Goal: Transaction & Acquisition: Purchase product/service

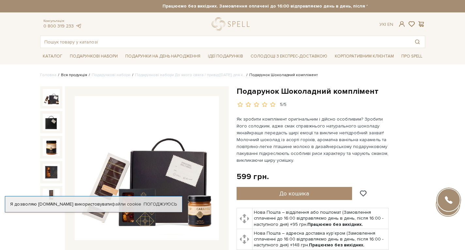
click at [77, 74] on link "Вся продукція" at bounding box center [74, 75] width 26 height 5
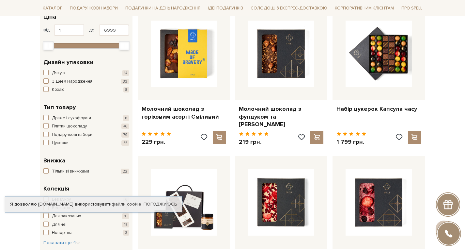
scroll to position [131, 0]
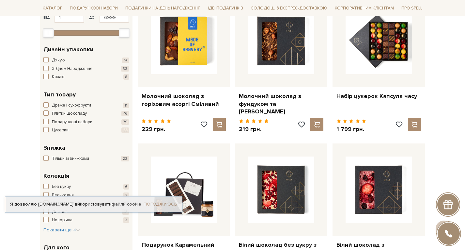
click at [159, 201] on link "Погоджуюсь" at bounding box center [160, 204] width 33 height 6
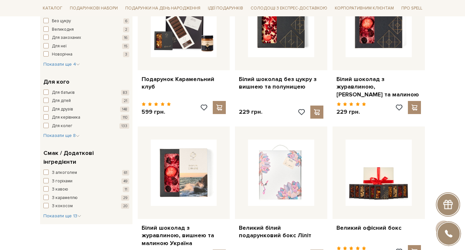
scroll to position [294, 0]
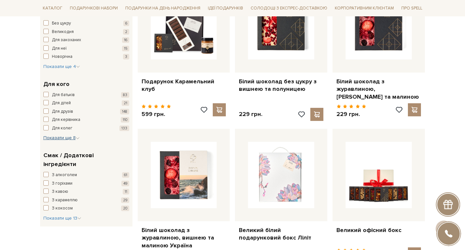
click at [52, 136] on span "Показати ще 8" at bounding box center [61, 138] width 36 height 6
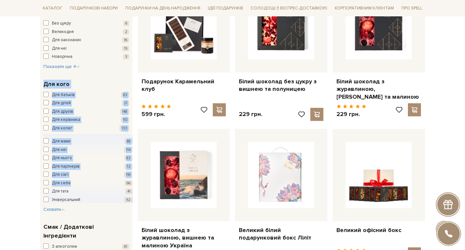
drag, startPoint x: 10, startPoint y: 73, endPoint x: 121, endPoint y: 179, distance: 153.8
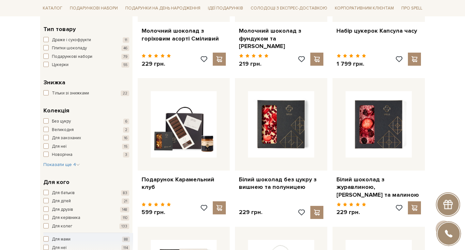
scroll to position [196, 0]
click at [54, 164] on span "Показати ще 4" at bounding box center [61, 165] width 37 height 6
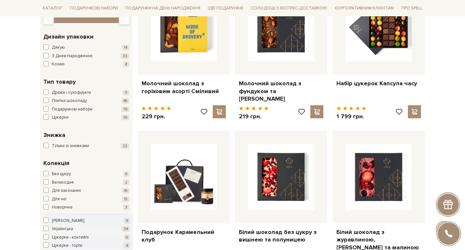
scroll to position [131, 0]
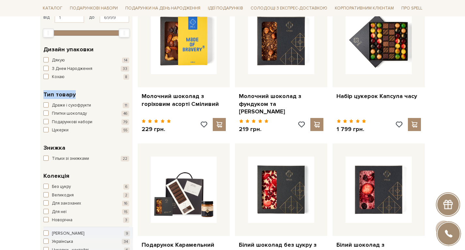
drag, startPoint x: 77, startPoint y: 93, endPoint x: 37, endPoint y: 92, distance: 40.2
copy span "Тип товару"
drag, startPoint x: 93, startPoint y: 121, endPoint x: 57, endPoint y: 121, distance: 35.3
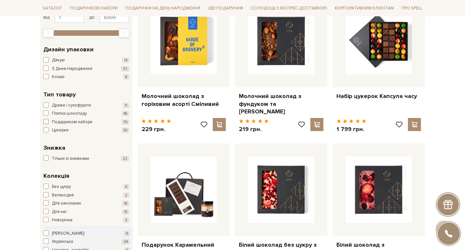
click at [57, 121] on button "Подарункові набори 79" at bounding box center [86, 122] width 86 height 7
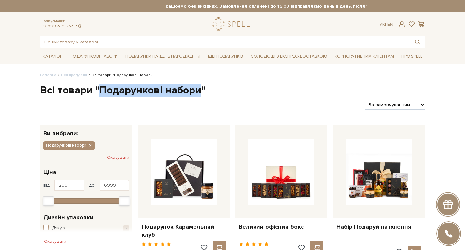
drag, startPoint x: 194, startPoint y: 90, endPoint x: 102, endPoint y: 89, distance: 92.4
click at [102, 89] on h1 "Всі товари "Подарункові набори"" at bounding box center [232, 91] width 385 height 14
copy h1 "Подарункові набори"
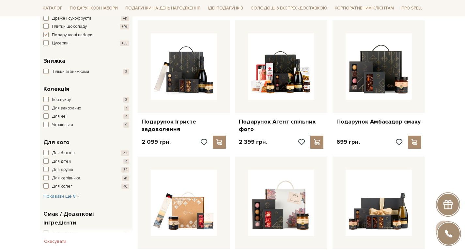
scroll to position [261, 0]
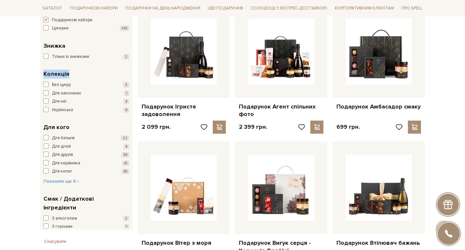
drag, startPoint x: 68, startPoint y: 73, endPoint x: 35, endPoint y: 73, distance: 33.0
copy span "Колекція"
click at [61, 181] on span "Показати ще 8" at bounding box center [61, 181] width 36 height 6
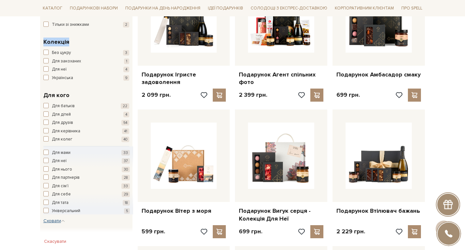
scroll to position [294, 0]
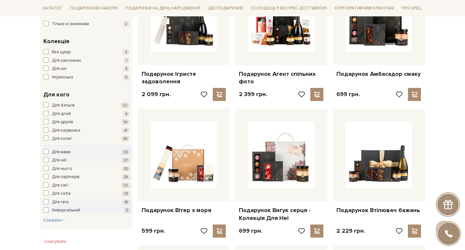
drag, startPoint x: 69, startPoint y: 93, endPoint x: 36, endPoint y: 92, distance: 33.6
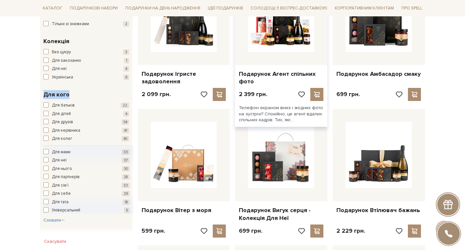
copy span "Для кого"
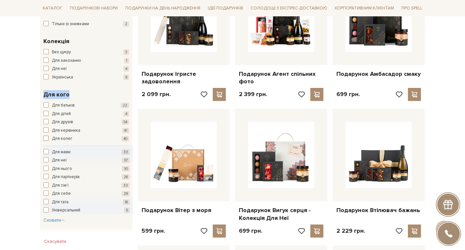
drag, startPoint x: 71, startPoint y: 138, endPoint x: 56, endPoint y: 138, distance: 15.7
click at [56, 138] on span "Для колег" at bounding box center [62, 139] width 21 height 7
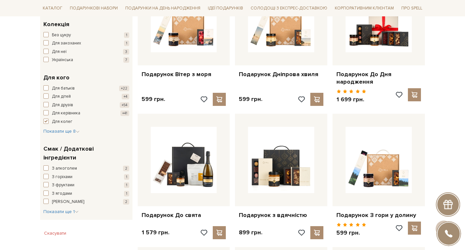
scroll to position [294, 0]
click at [48, 129] on span "Показати ще 8" at bounding box center [61, 131] width 36 height 6
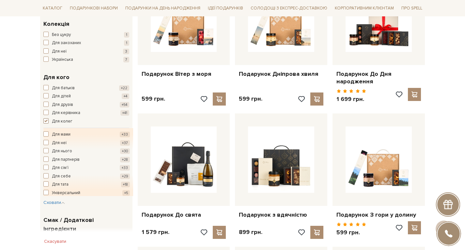
click at [45, 121] on span "button" at bounding box center [45, 120] width 5 height 5
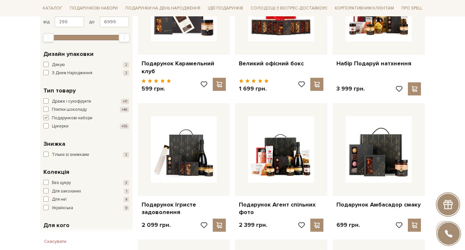
scroll to position [294, 0]
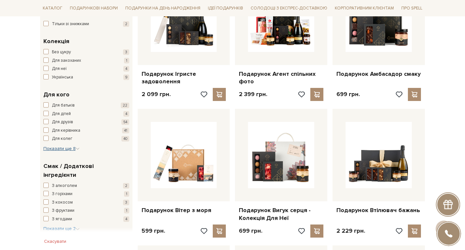
click at [72, 149] on span "Показати ще 8" at bounding box center [61, 149] width 36 height 6
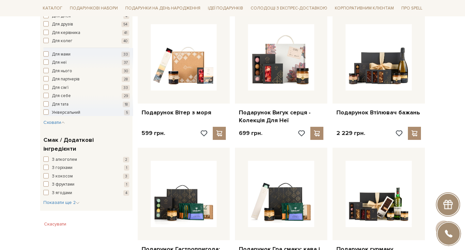
scroll to position [392, 0]
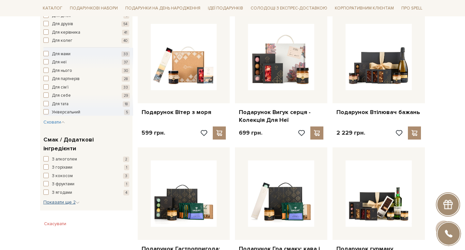
click at [57, 199] on span "Показати ще 2" at bounding box center [61, 202] width 36 height 6
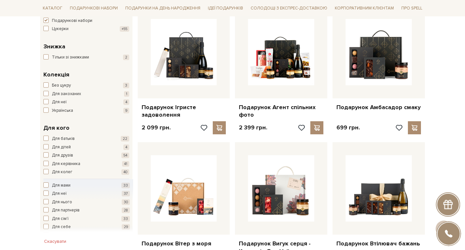
scroll to position [261, 0]
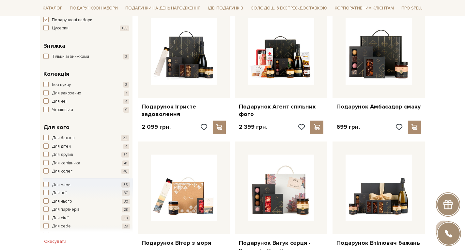
drag, startPoint x: 445, startPoint y: 137, endPoint x: 441, endPoint y: 137, distance: 3.9
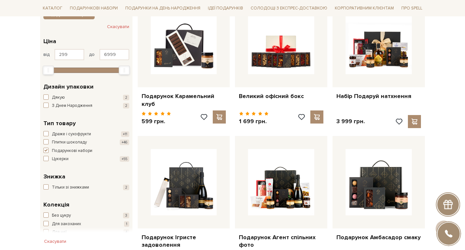
scroll to position [131, 0]
